Goal: Find specific page/section: Find specific page/section

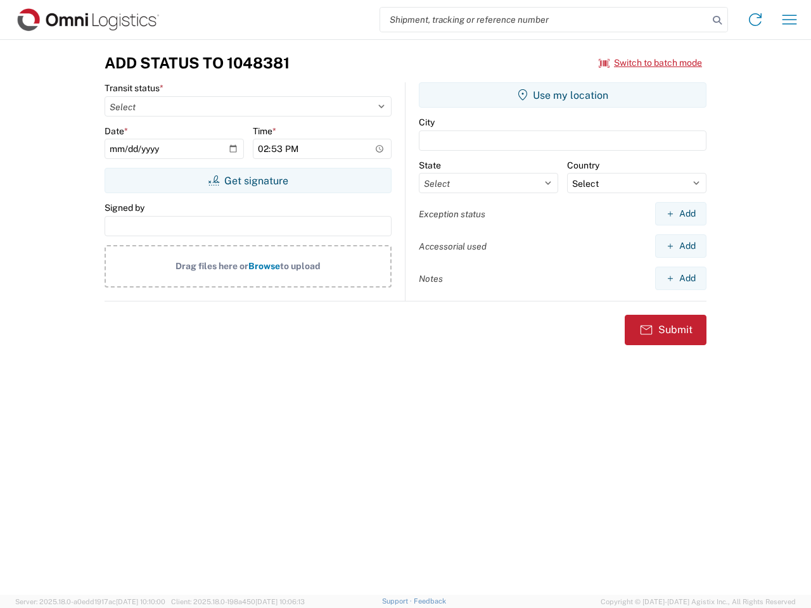
click at [544, 20] on input "search" at bounding box center [544, 20] width 328 height 24
click at [717, 20] on icon at bounding box center [718, 20] width 18 height 18
click at [756, 20] on icon at bounding box center [755, 20] width 20 height 20
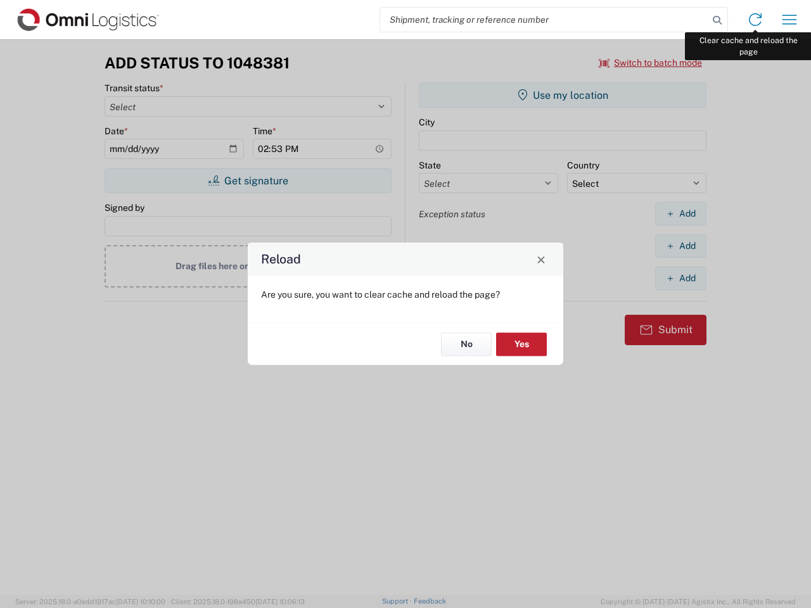
click at [790, 20] on div "Reload Are you sure, you want to clear cache and reload the page? No Yes" at bounding box center [405, 304] width 811 height 608
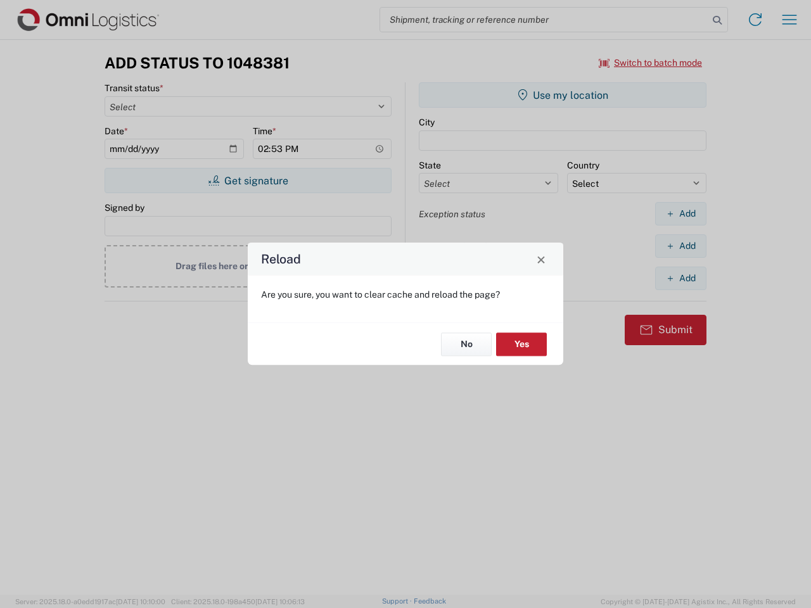
click at [651, 63] on div "Reload Are you sure, you want to clear cache and reload the page? No Yes" at bounding box center [405, 304] width 811 height 608
click at [248, 181] on div "Reload Are you sure, you want to clear cache and reload the page? No Yes" at bounding box center [405, 304] width 811 height 608
click at [563, 95] on div "Reload Are you sure, you want to clear cache and reload the page? No Yes" at bounding box center [405, 304] width 811 height 608
click at [681, 214] on div "Reload Are you sure, you want to clear cache and reload the page? No Yes" at bounding box center [405, 304] width 811 height 608
click at [681, 246] on div "Reload Are you sure, you want to clear cache and reload the page? No Yes" at bounding box center [405, 304] width 811 height 608
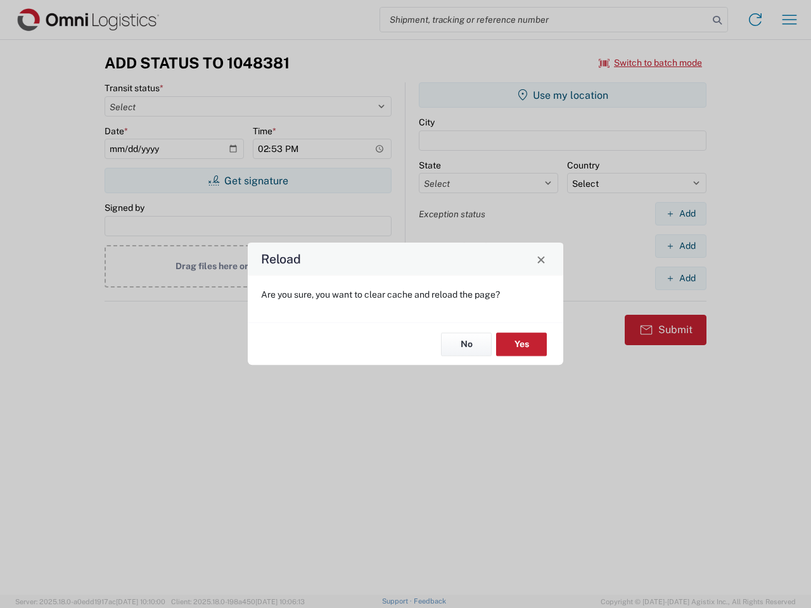
click at [681, 278] on div "Reload Are you sure, you want to clear cache and reload the page? No Yes" at bounding box center [405, 304] width 811 height 608
